Goal: Task Accomplishment & Management: Use online tool/utility

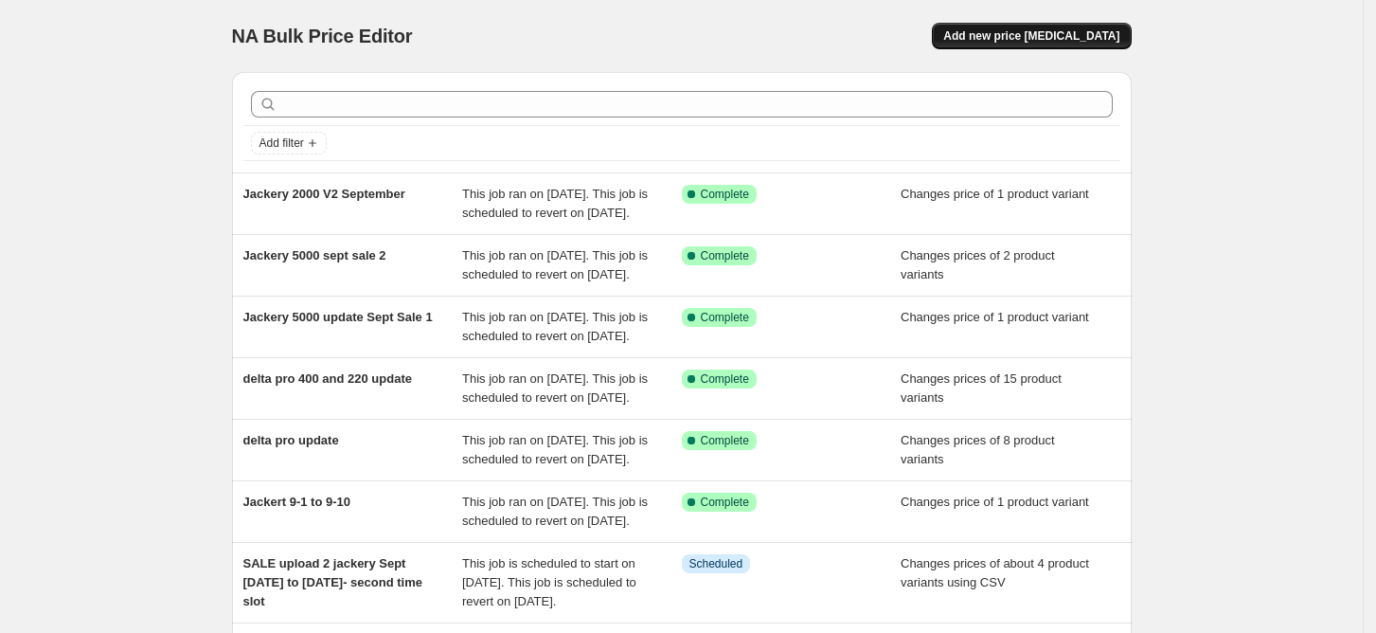
click at [1044, 35] on span "Add new price [MEDICAL_DATA]" at bounding box center [1032, 35] width 176 height 15
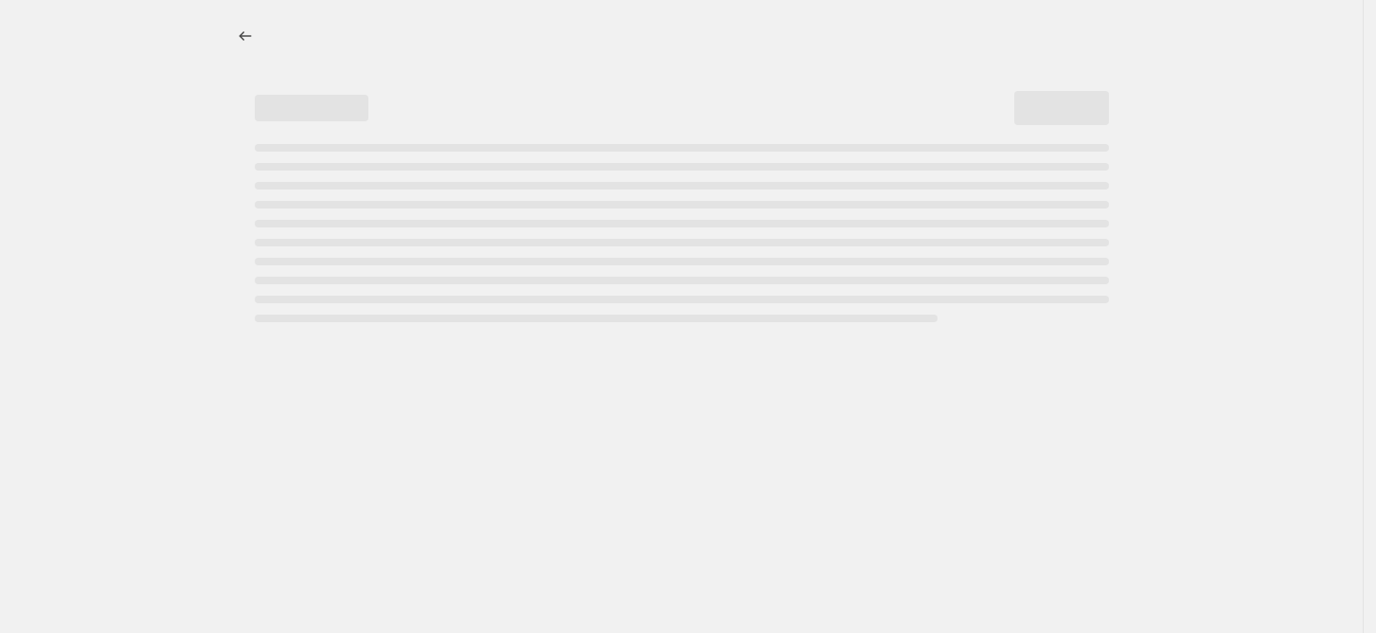
select select "percentage"
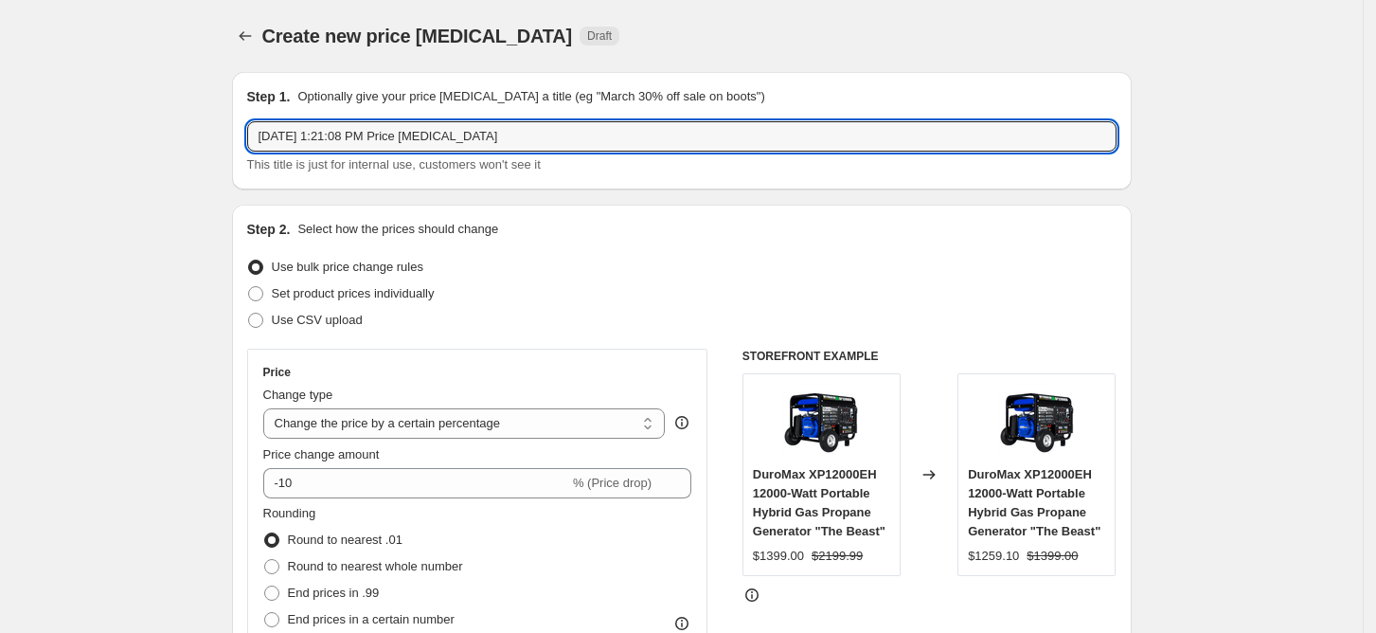
drag, startPoint x: 502, startPoint y: 140, endPoint x: 106, endPoint y: 78, distance: 400.9
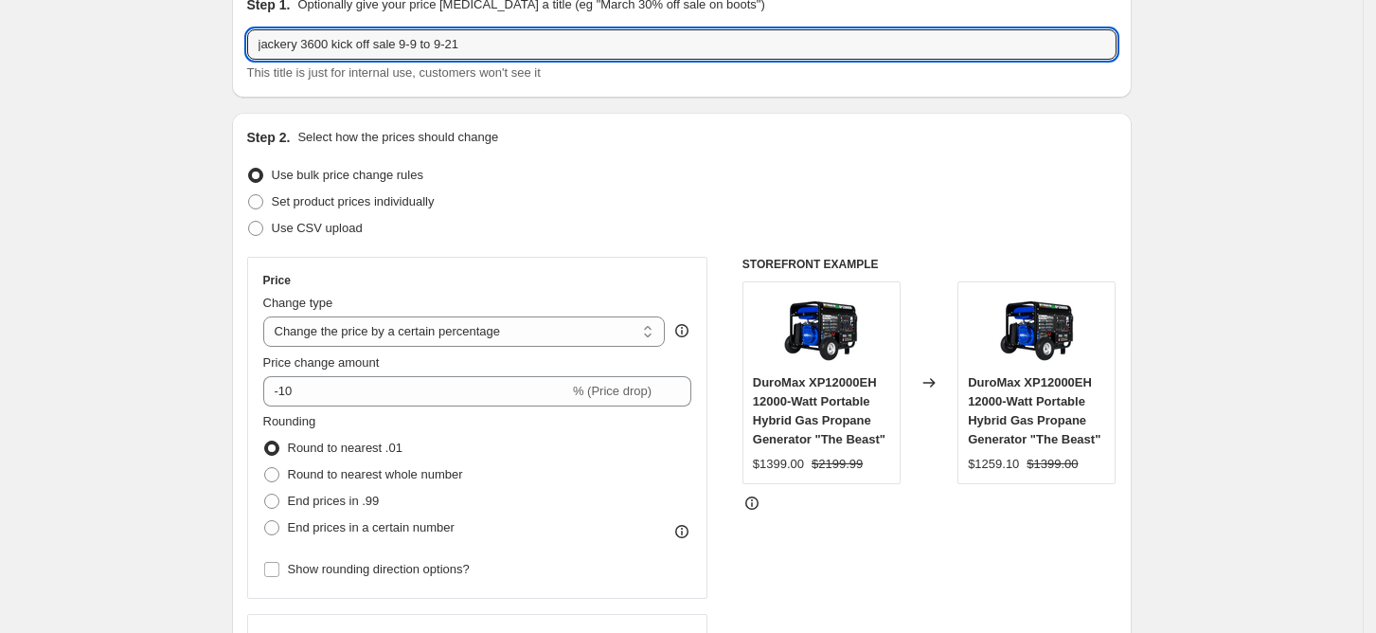
scroll to position [126, 0]
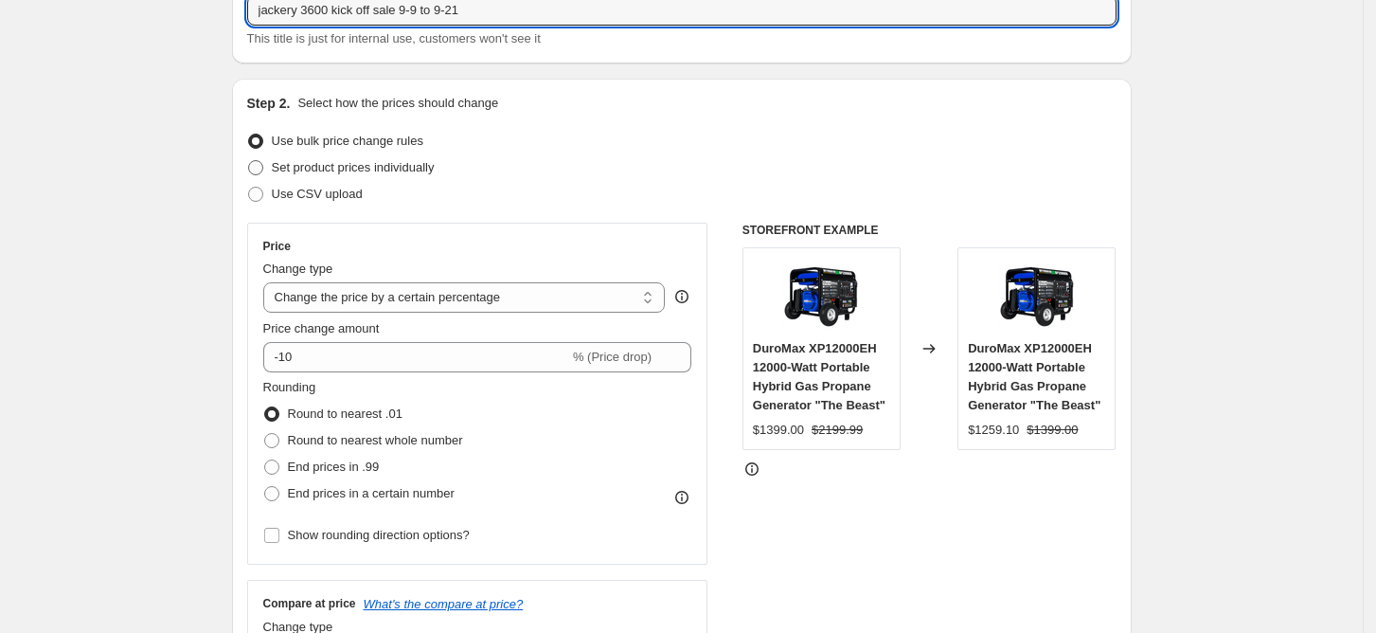
type input "jackery 3600 kick off sale 9-9 to 9-21"
click at [257, 167] on span at bounding box center [255, 167] width 15 height 15
click at [249, 161] on input "Set product prices individually" at bounding box center [248, 160] width 1 height 1
radio input "true"
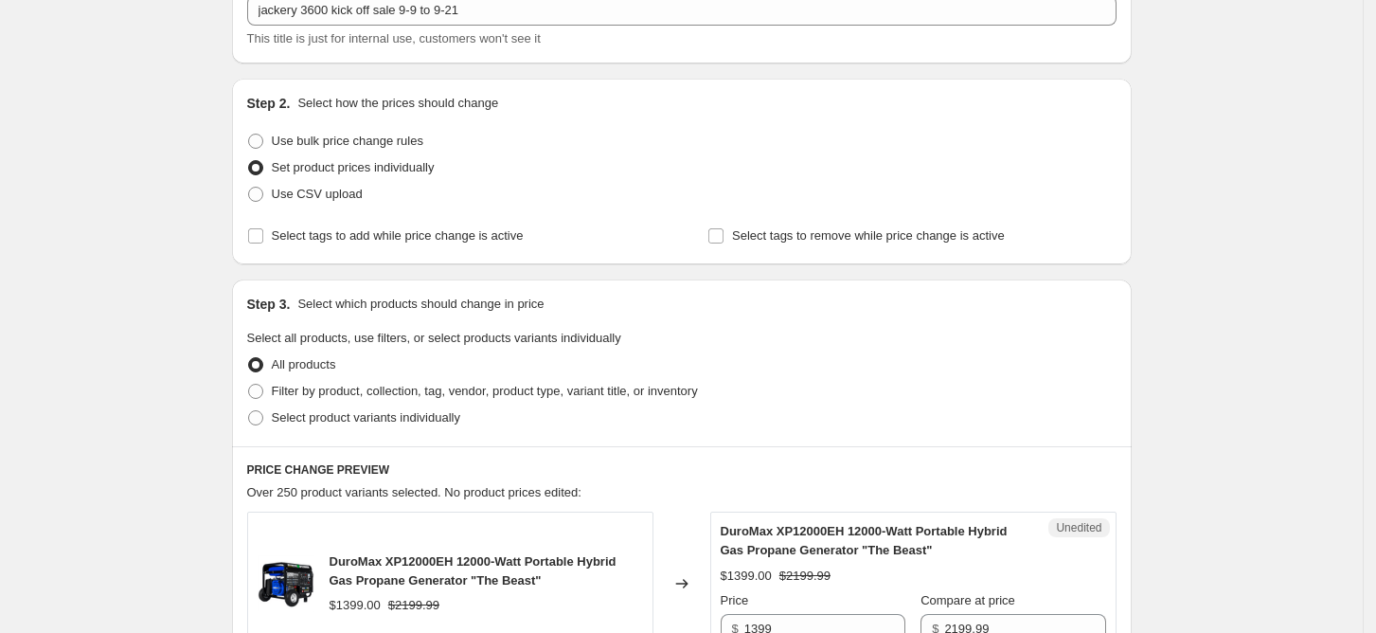
scroll to position [379, 0]
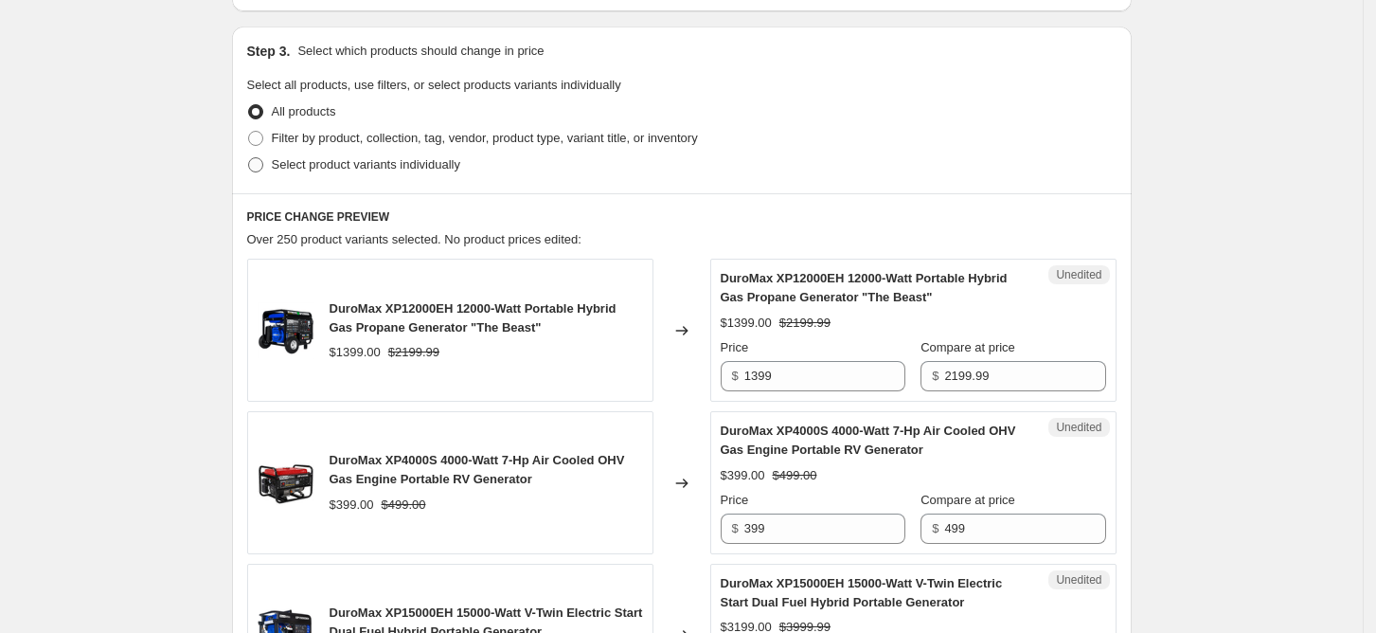
click at [263, 167] on span at bounding box center [255, 164] width 15 height 15
click at [249, 158] on input "Select product variants individually" at bounding box center [248, 157] width 1 height 1
radio input "true"
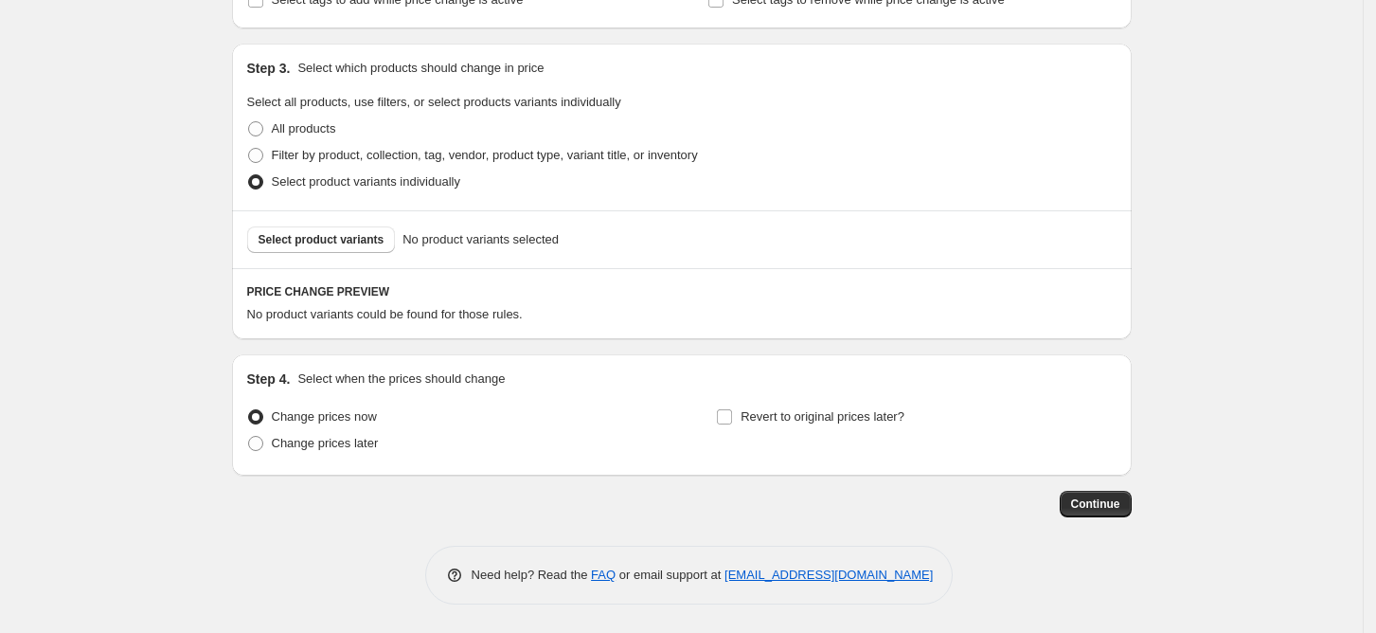
scroll to position [361, 0]
click at [324, 240] on span "Select product variants" at bounding box center [322, 240] width 126 height 15
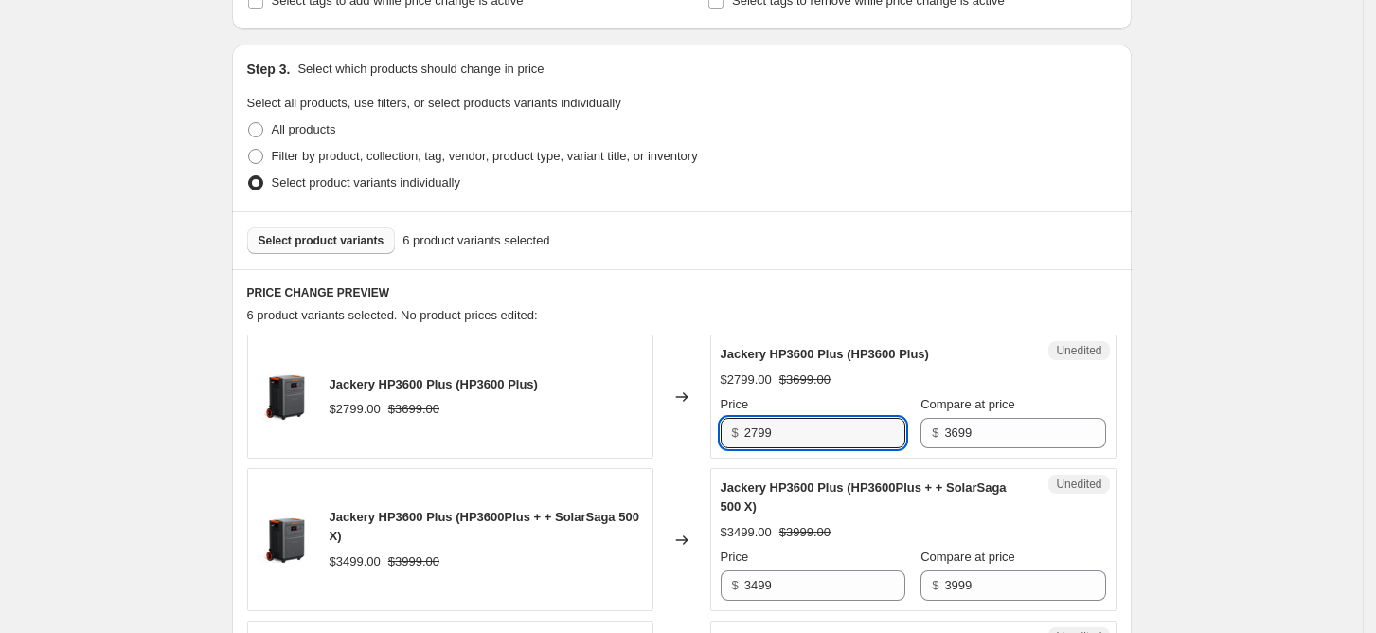
drag, startPoint x: 728, startPoint y: 425, endPoint x: 614, endPoint y: 408, distance: 114.9
click at [644, 417] on div "Jackery HP3600 Plus (HP3600 Plus) $2799.00 $3699.00 Changed to Unedited Jackery…" at bounding box center [682, 396] width 870 height 124
type input "1699"
click at [850, 589] on input "3499" at bounding box center [825, 585] width 161 height 30
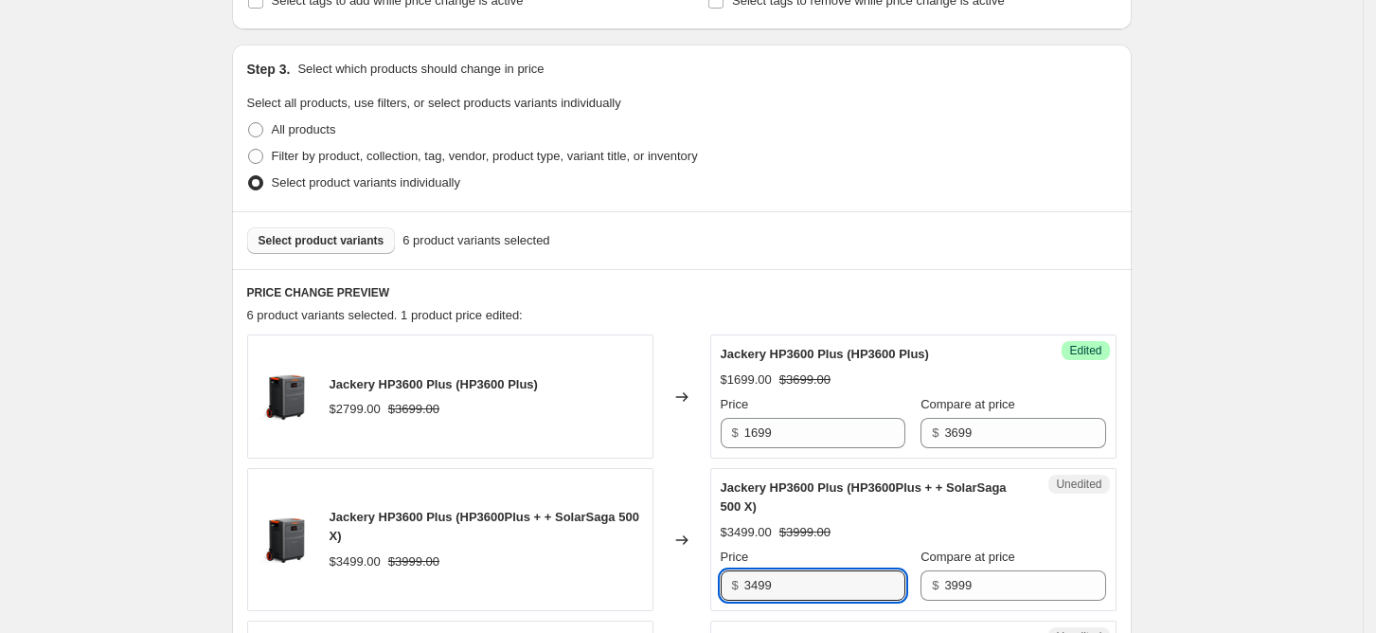
drag, startPoint x: 832, startPoint y: 580, endPoint x: 654, endPoint y: 561, distance: 179.1
click at [674, 565] on div "Jackery HP3600 Plus (HP3600Plus + + SolarSaga 500 X) $3499.00 $3999.00 Changed …" at bounding box center [682, 539] width 870 height 143
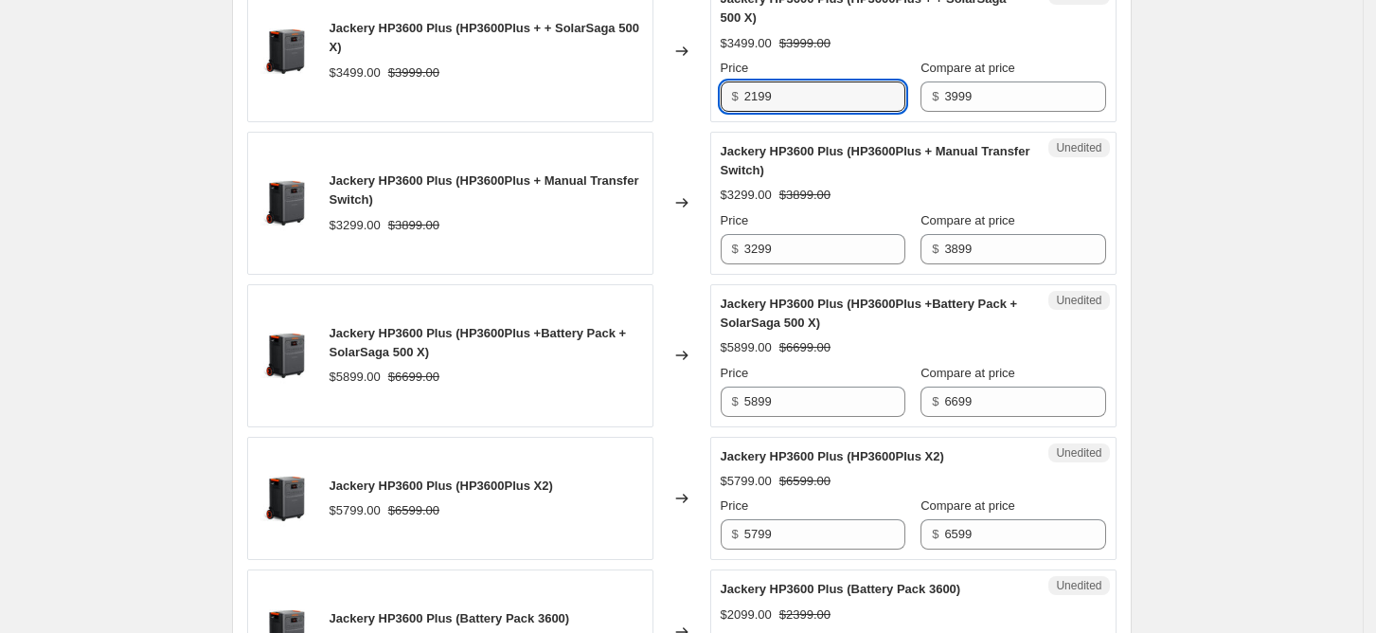
scroll to position [866, 0]
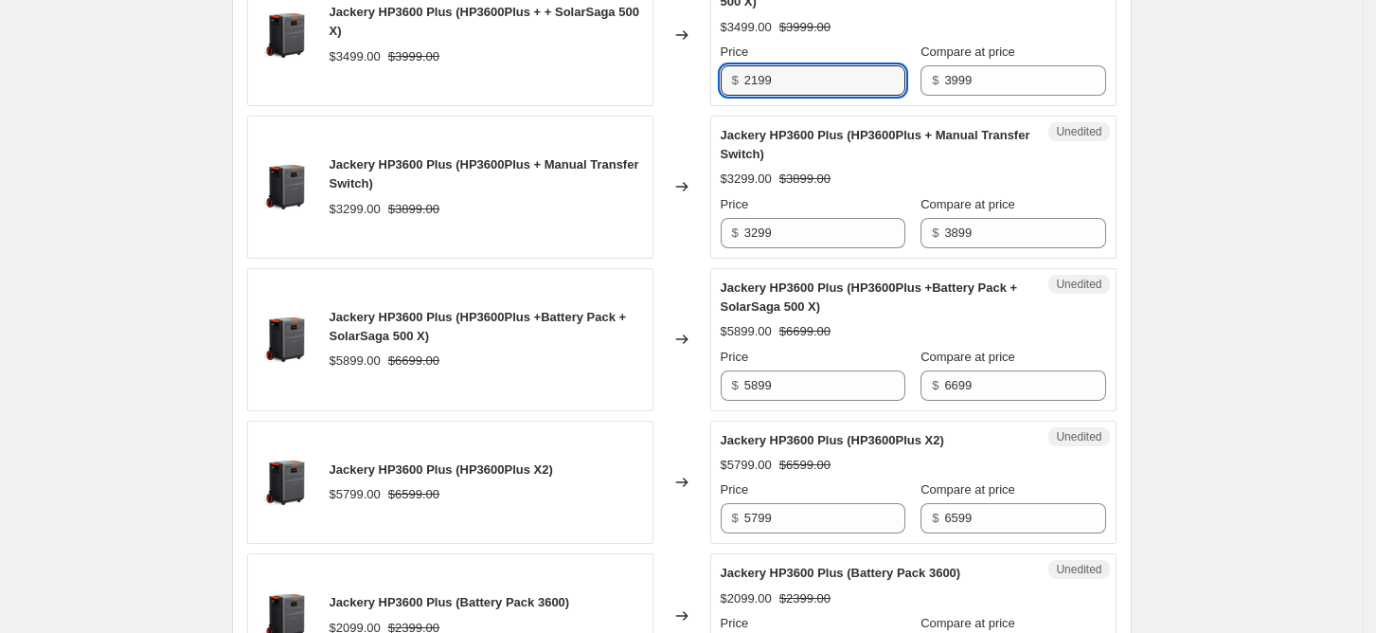
type input "2199"
drag, startPoint x: 835, startPoint y: 383, endPoint x: 637, endPoint y: 364, distance: 198.9
click at [649, 369] on div "Jackery HP3600 Plus (HP3600Plus +Battery Pack + SolarSaga 500 X) $5899.00 $6699…" at bounding box center [682, 339] width 870 height 143
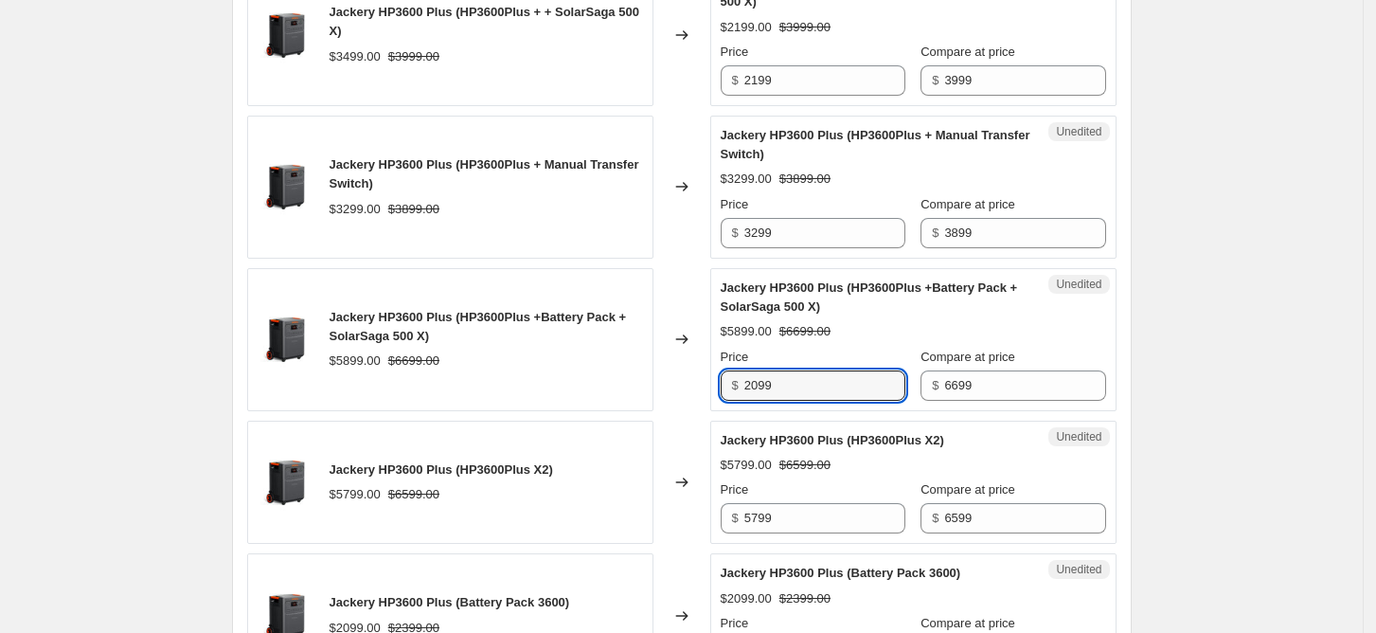
type input "2099"
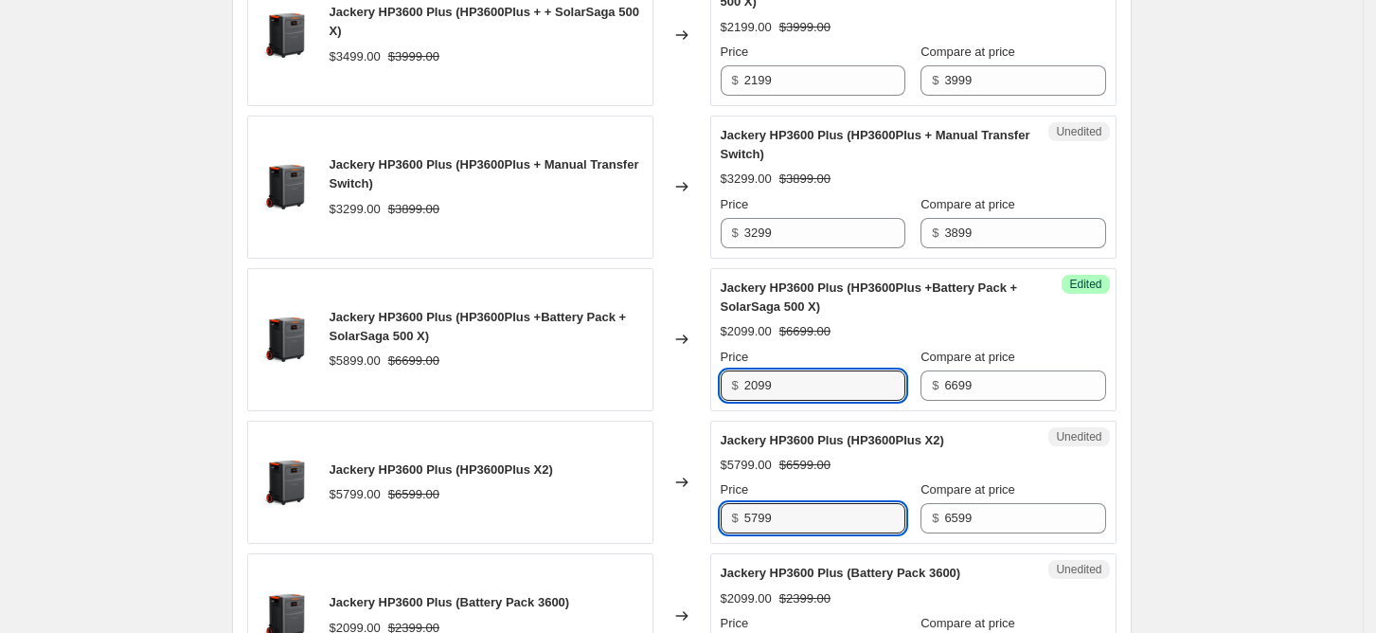
click at [656, 470] on div "Jackery HP3600 Plus (HP3600Plus X2) $5799.00 $6599.00 Changed to Unedited Jacke…" at bounding box center [682, 483] width 870 height 124
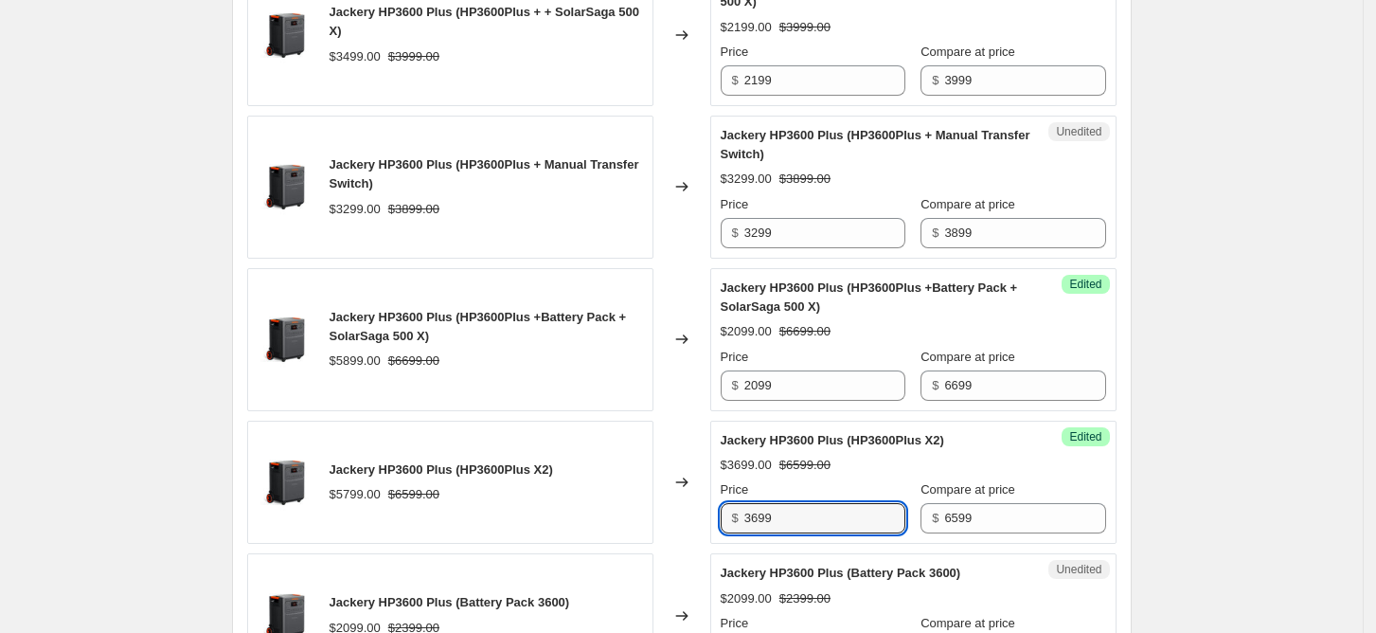
drag, startPoint x: 799, startPoint y: 519, endPoint x: 643, endPoint y: 485, distance: 159.1
click at [656, 490] on div "Jackery HP3600 Plus (HP3600Plus X2) $5799.00 $6599.00 Changed to Success Edited…" at bounding box center [682, 483] width 870 height 124
type input "3499"
click at [947, 519] on input "6599" at bounding box center [1024, 518] width 161 height 30
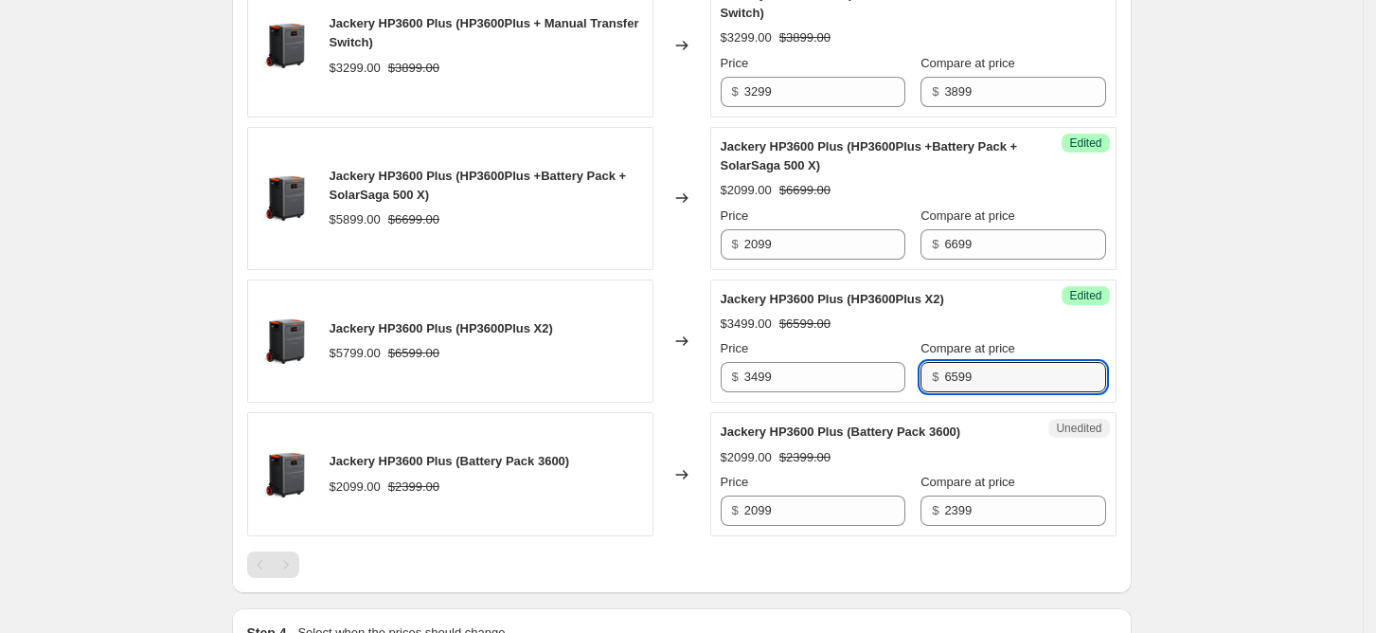
scroll to position [1119, 0]
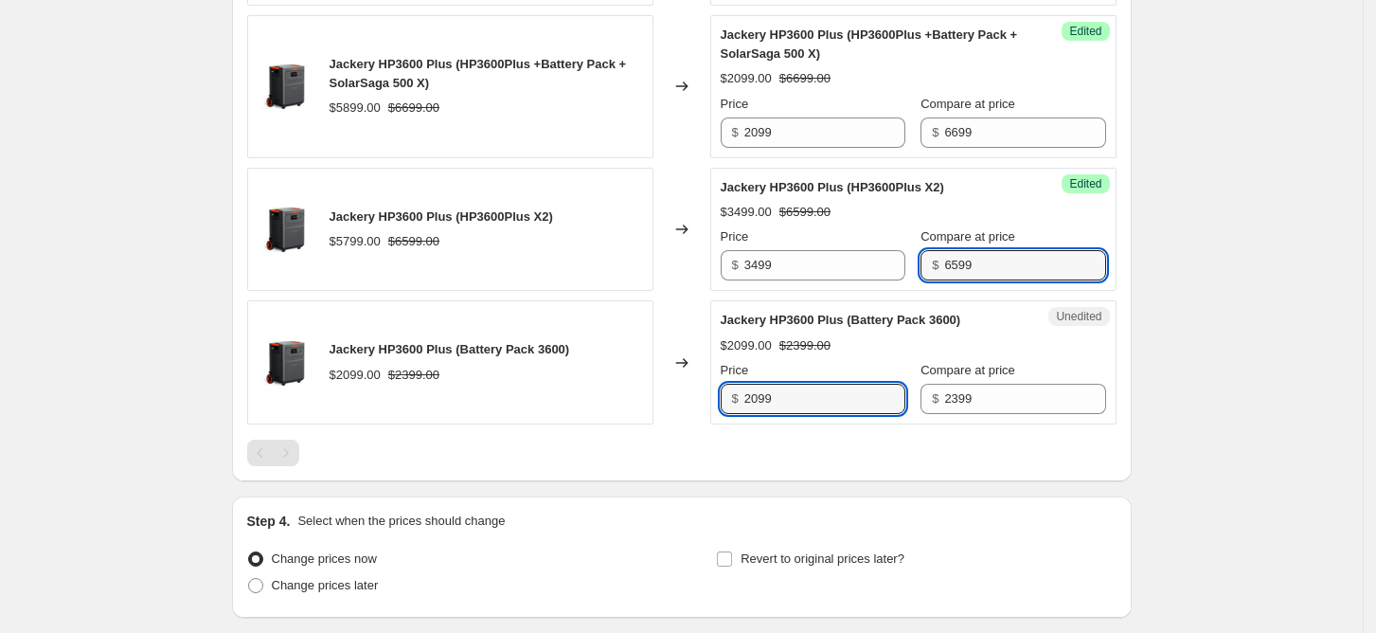
drag, startPoint x: 809, startPoint y: 395, endPoint x: 602, endPoint y: 355, distance: 211.2
click at [644, 366] on div "Jackery HP3600 Plus (Battery Pack 3600) $2099.00 $2399.00 Changed to Unedited J…" at bounding box center [682, 362] width 870 height 124
type input "1499"
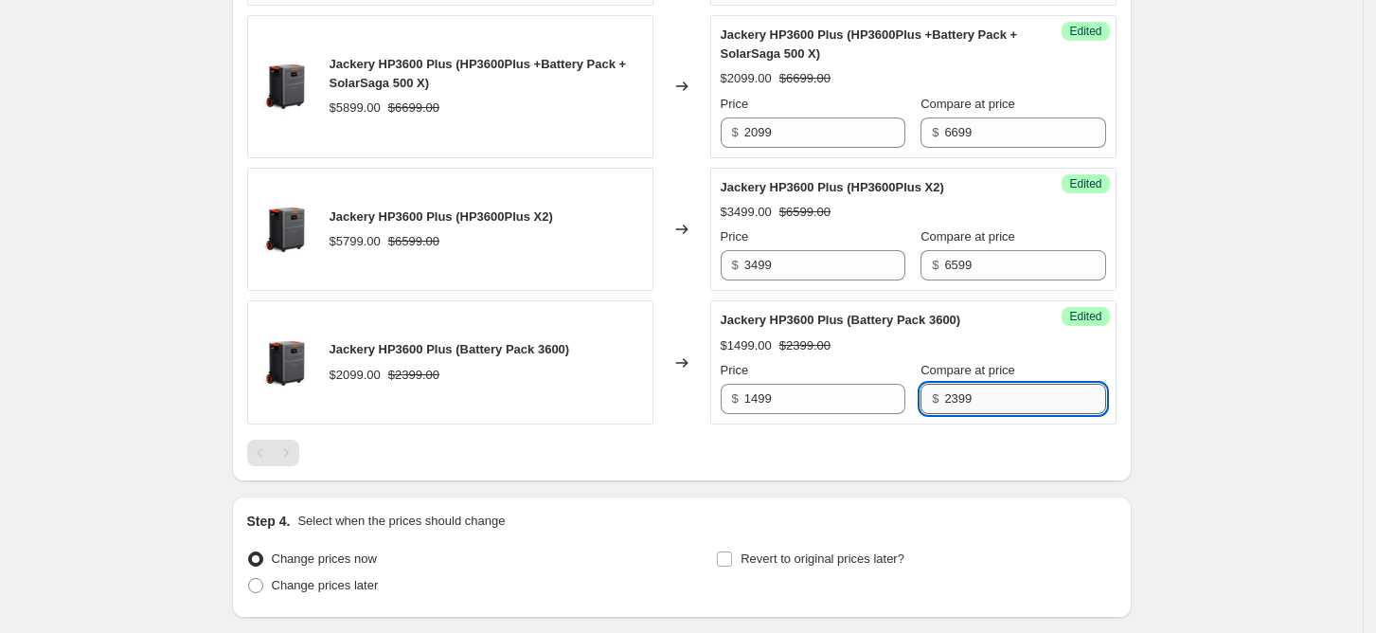
click at [1000, 402] on input "2399" at bounding box center [1024, 399] width 161 height 30
click at [729, 551] on input "Revert to original prices later?" at bounding box center [724, 558] width 15 height 15
checkbox input "true"
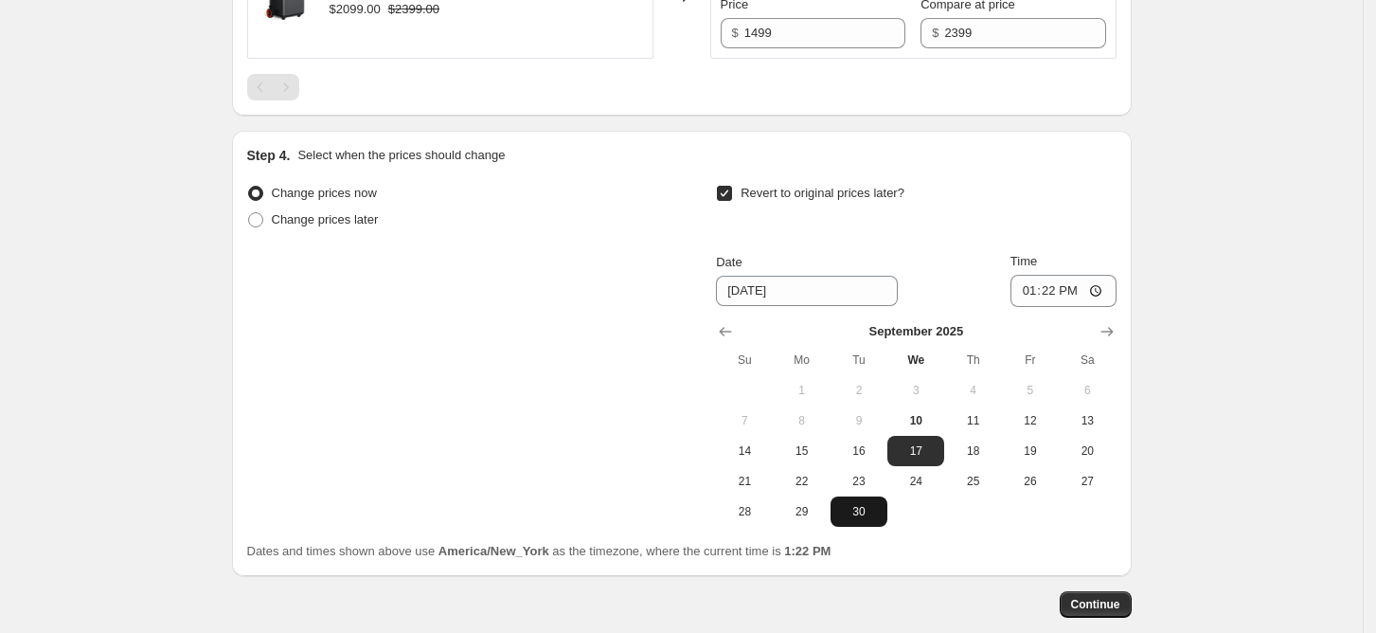
scroll to position [1498, 0]
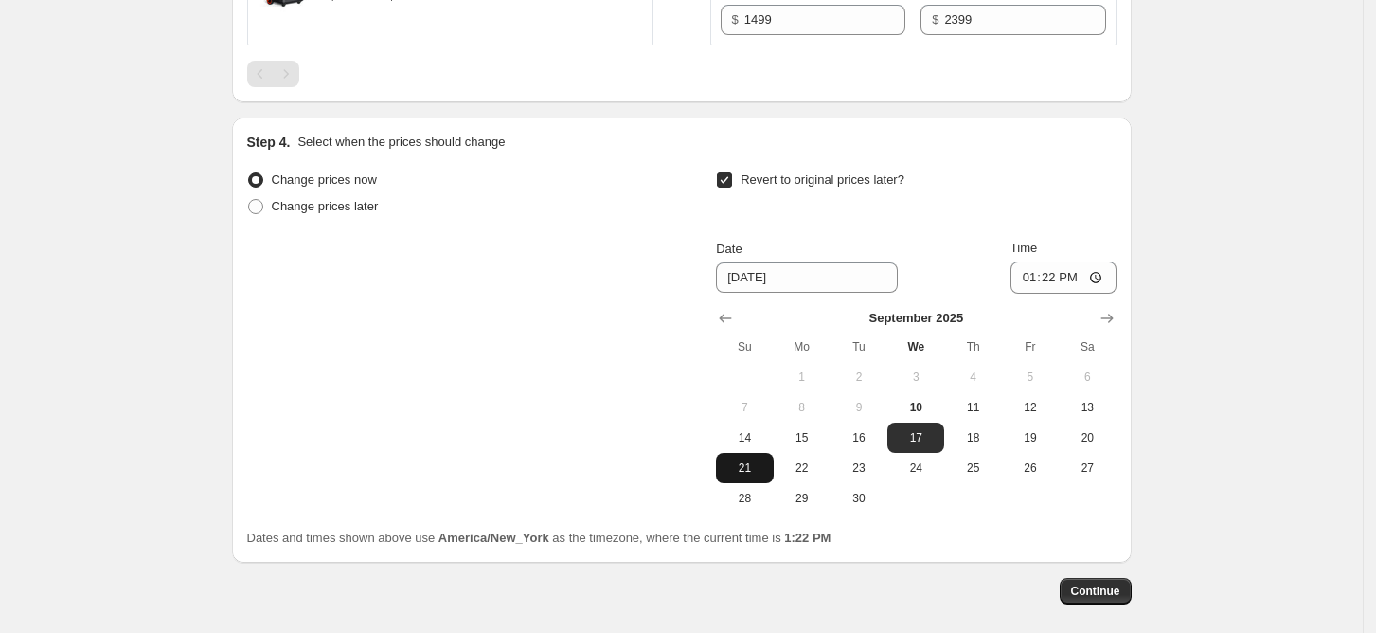
click at [753, 469] on span "21" at bounding box center [745, 467] width 42 height 15
type input "[DATE]"
click at [1037, 280] on input "13:22" at bounding box center [1064, 277] width 106 height 32
type input "17:22"
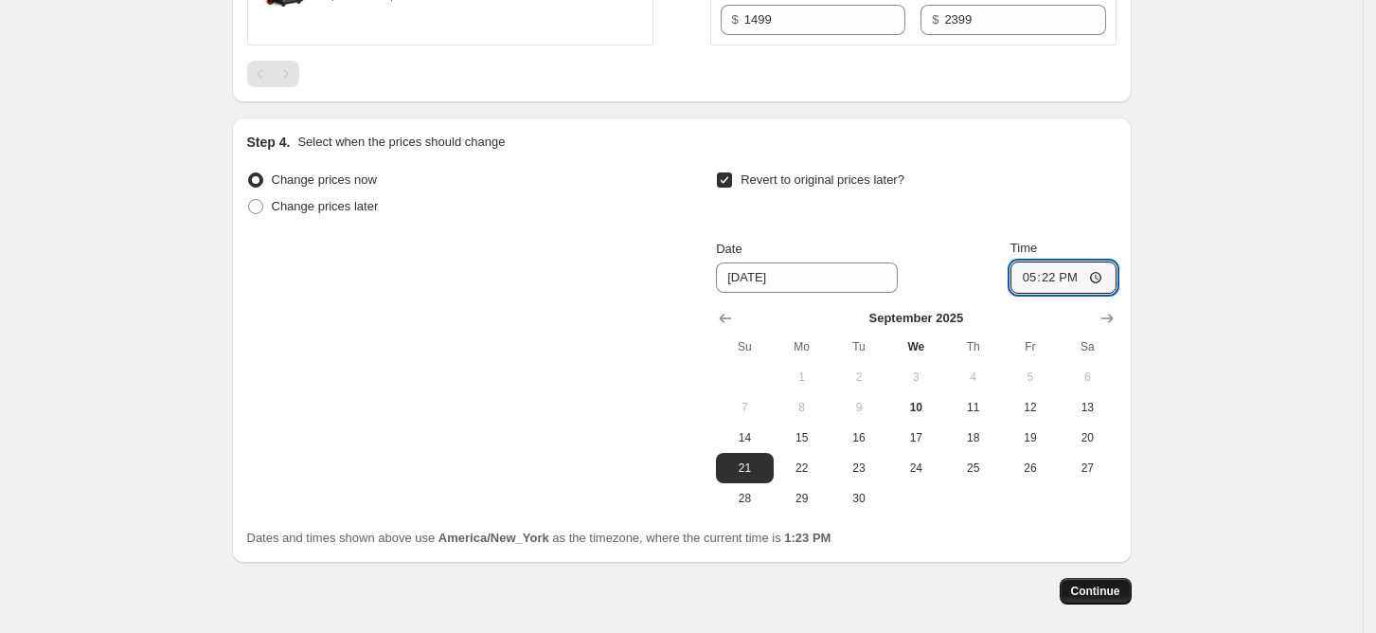
click at [1107, 588] on span "Continue" at bounding box center [1095, 591] width 49 height 15
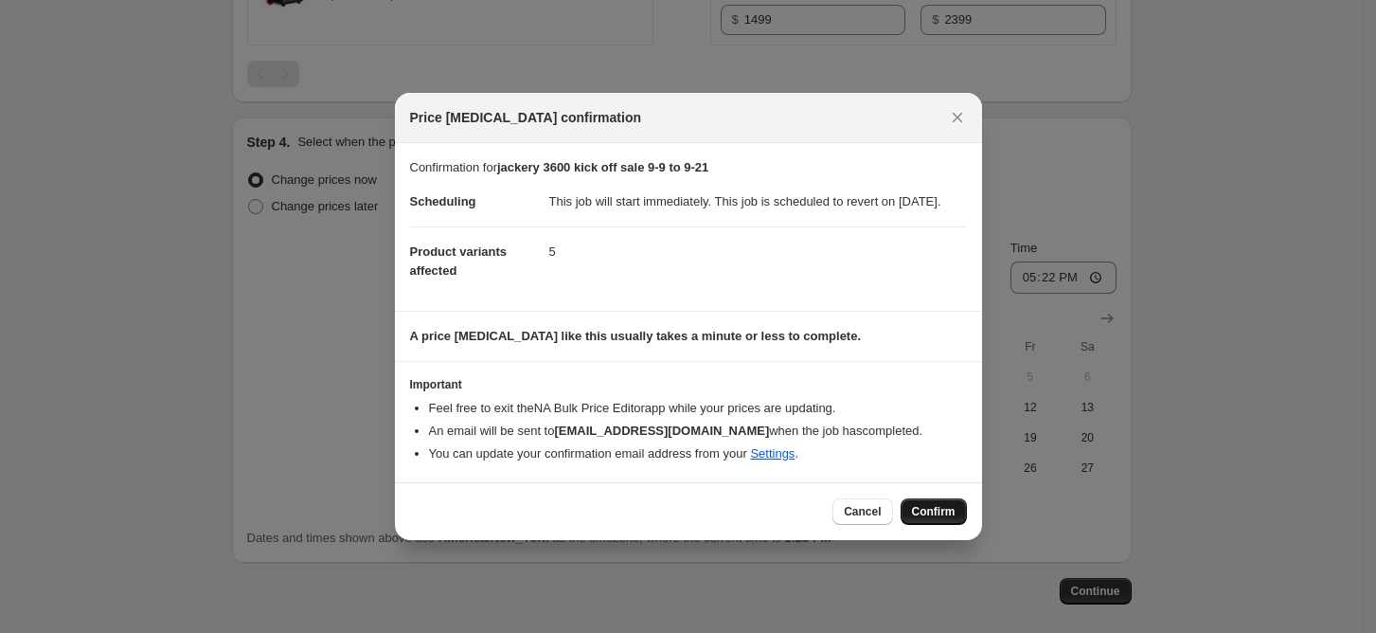
click at [932, 516] on span "Confirm" at bounding box center [934, 511] width 44 height 15
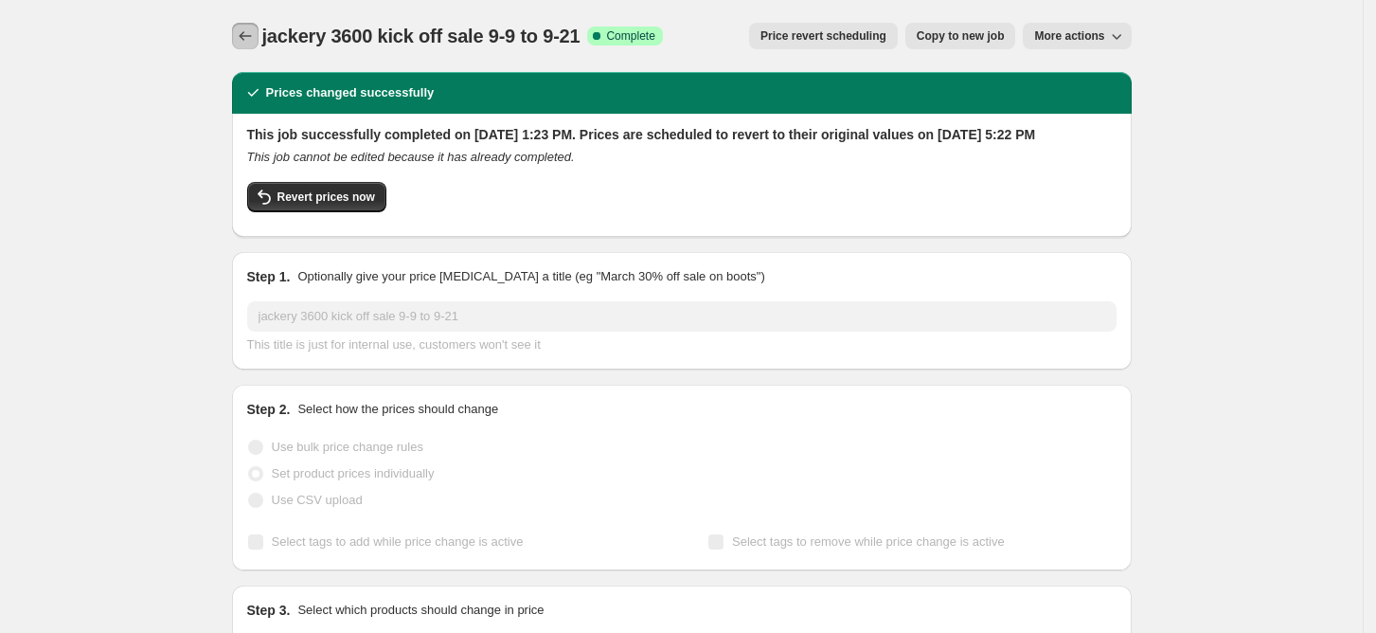
click at [247, 27] on button "Price change jobs" at bounding box center [245, 36] width 27 height 27
